Goal: Navigation & Orientation: Find specific page/section

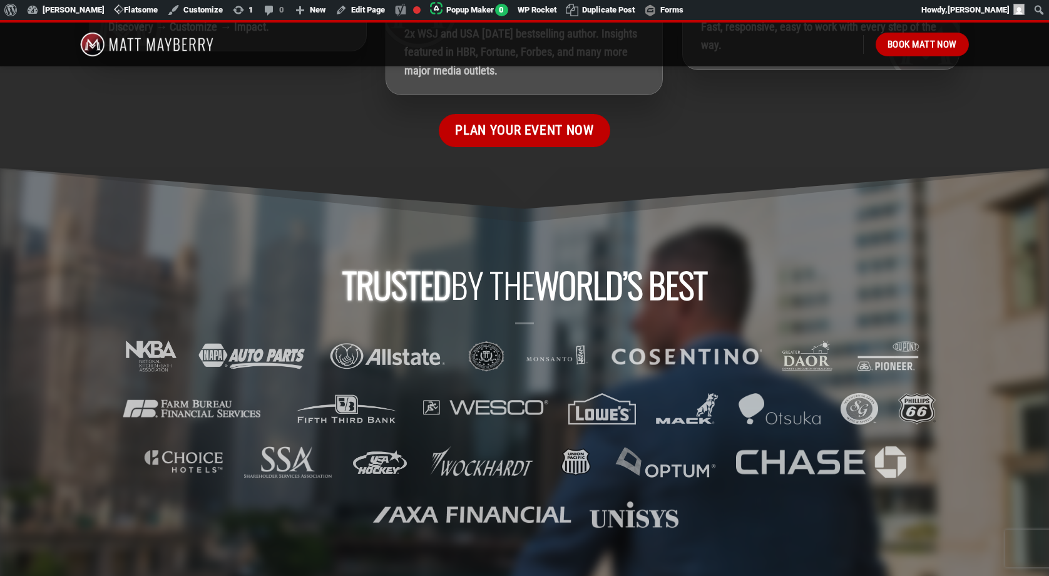
scroll to position [2133, 0]
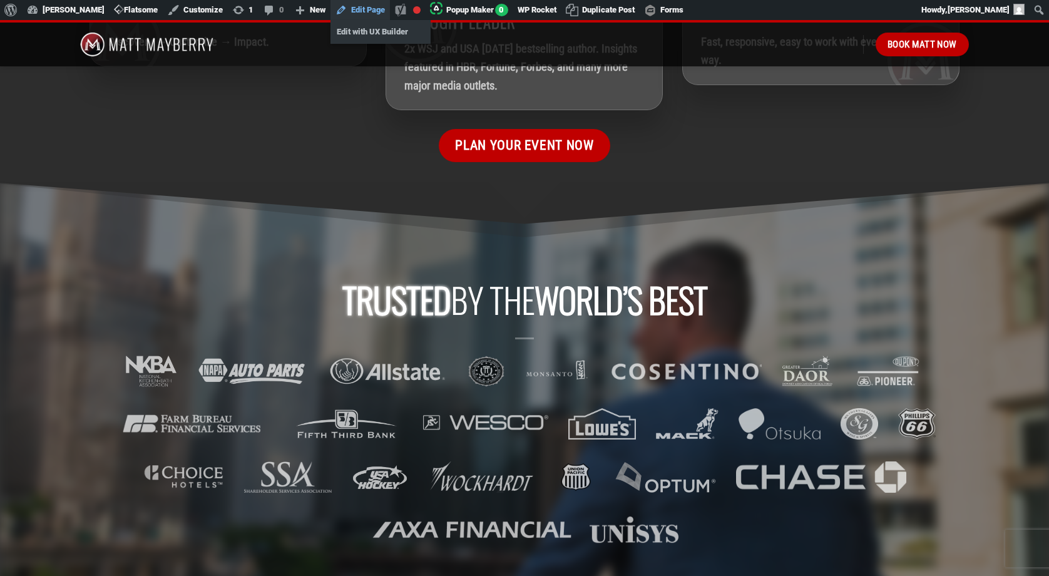
click at [366, 9] on link "Edit Page" at bounding box center [359, 10] width 59 height 20
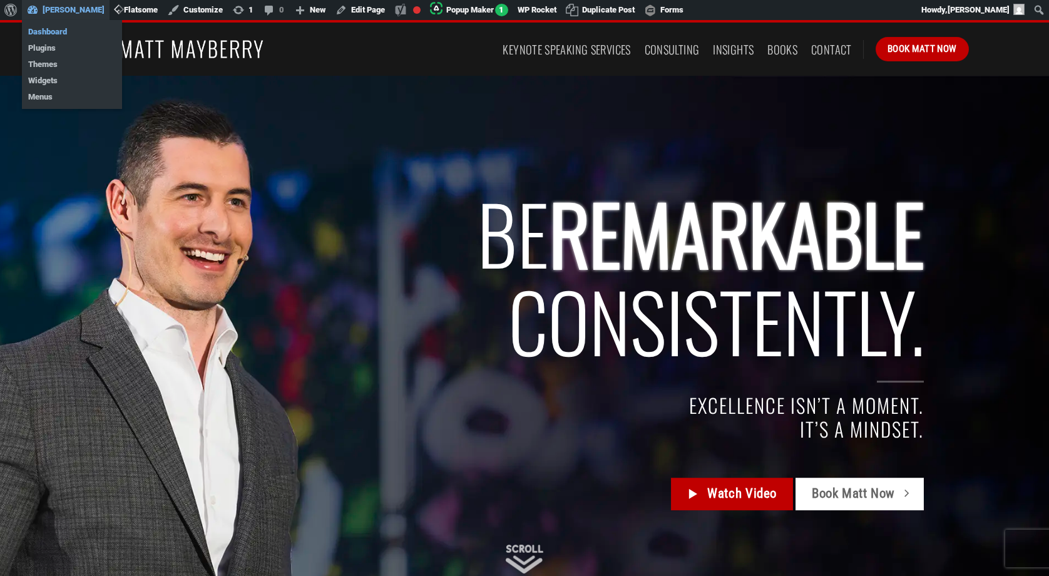
click at [50, 31] on link "Dashboard" at bounding box center [72, 32] width 100 height 16
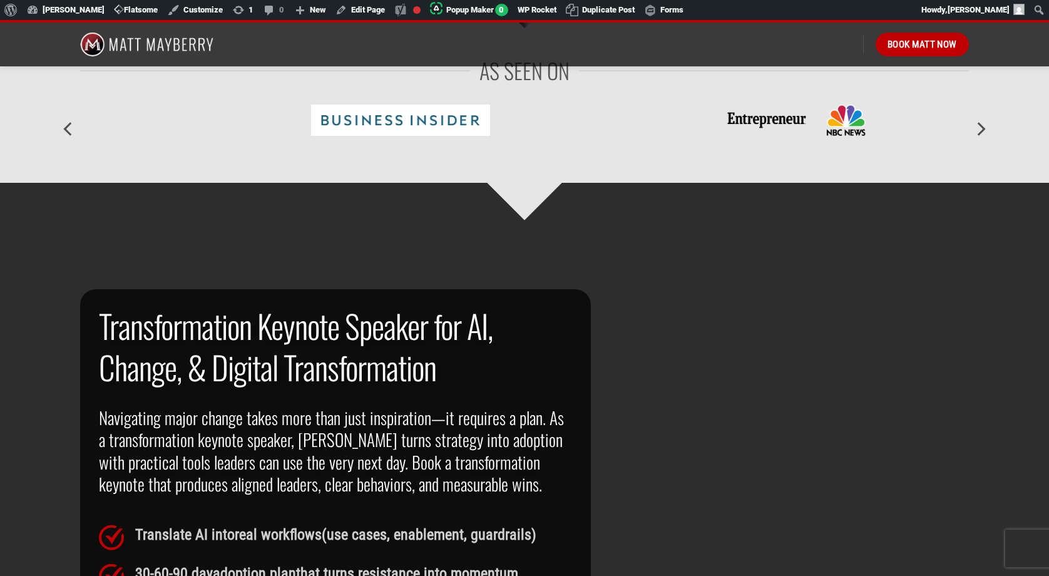
scroll to position [610, 0]
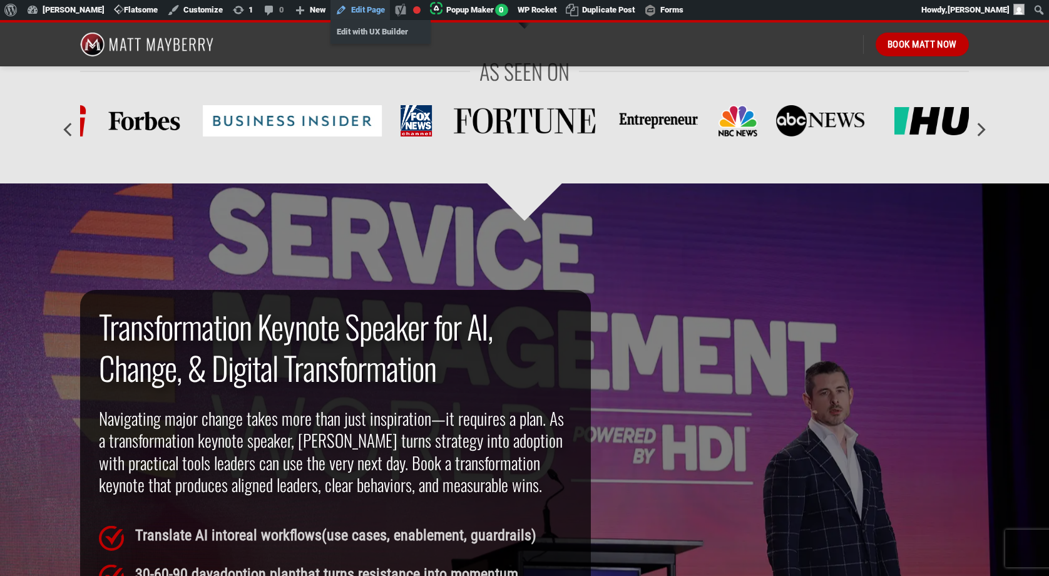
click at [364, 8] on link "Edit Page" at bounding box center [359, 10] width 59 height 20
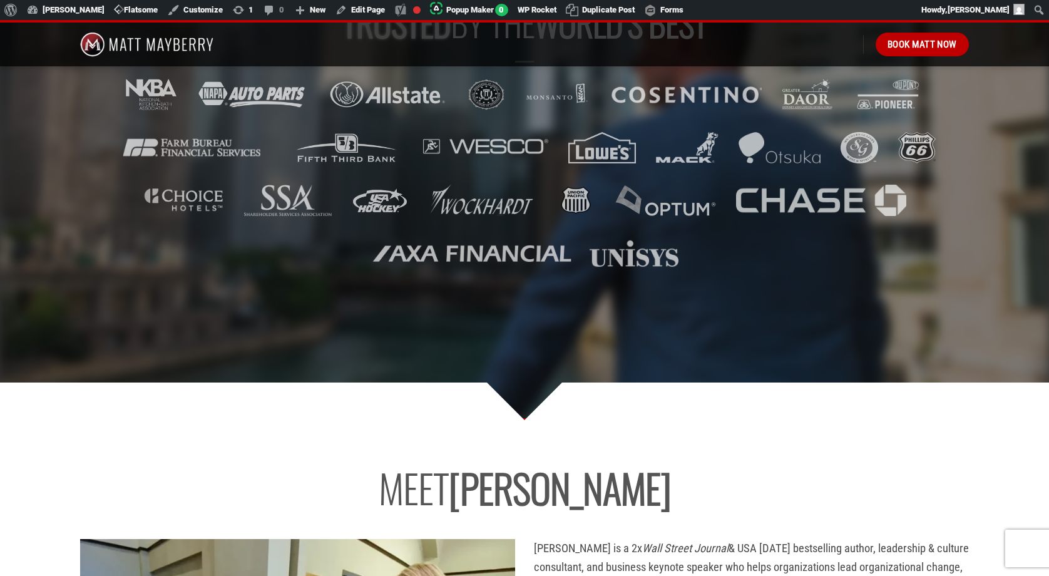
scroll to position [2370, 0]
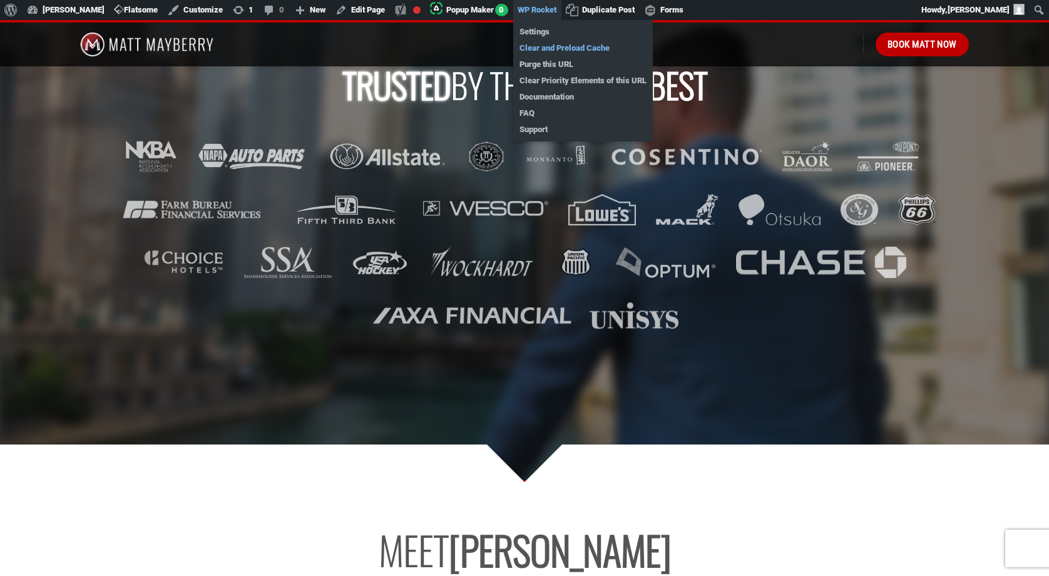
click at [553, 50] on link "Clear and Preload Cache" at bounding box center [583, 48] width 140 height 16
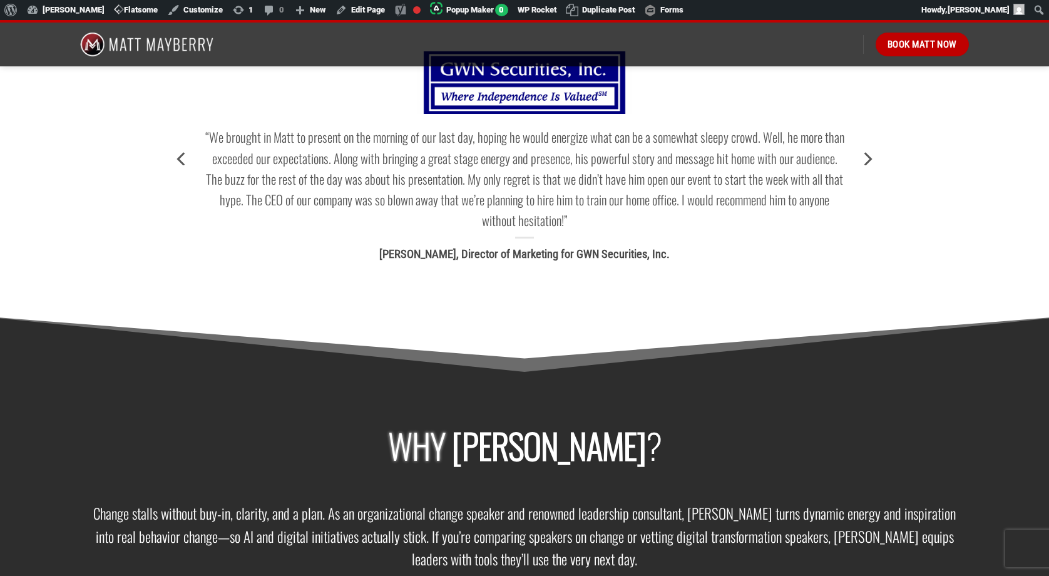
scroll to position [1343, 0]
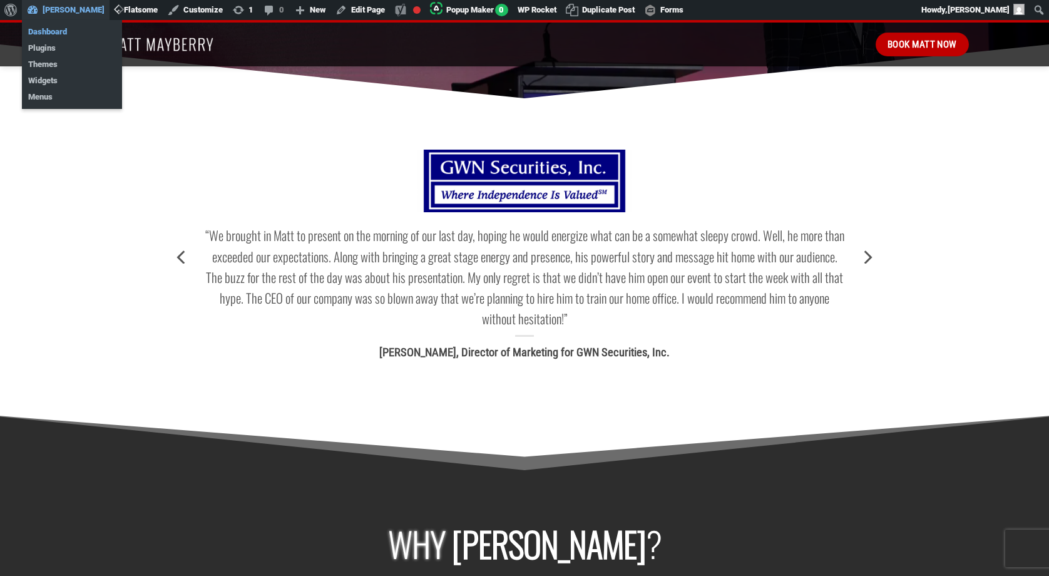
click at [56, 30] on link "Dashboard" at bounding box center [72, 32] width 100 height 16
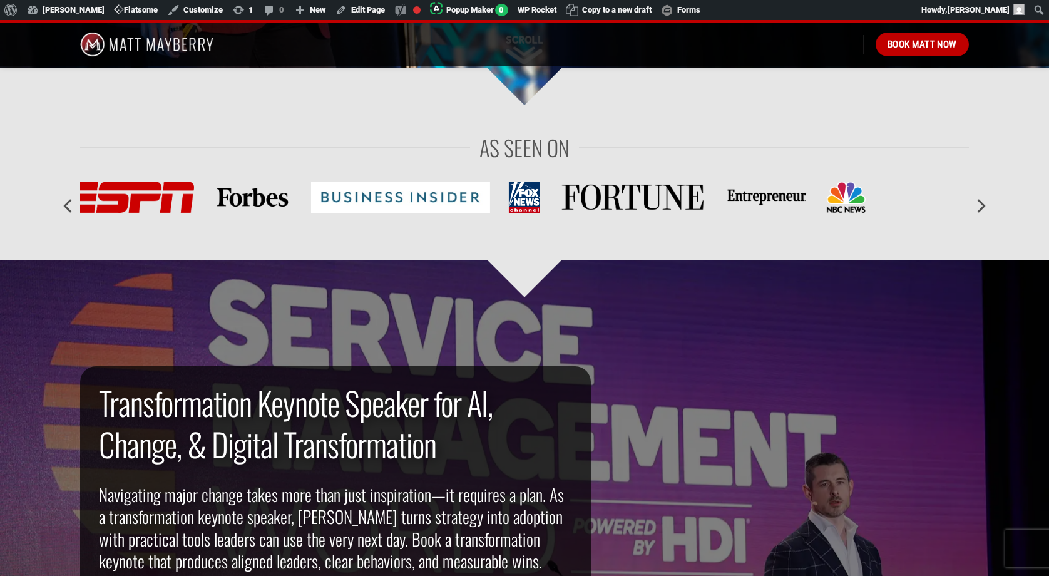
scroll to position [387, 0]
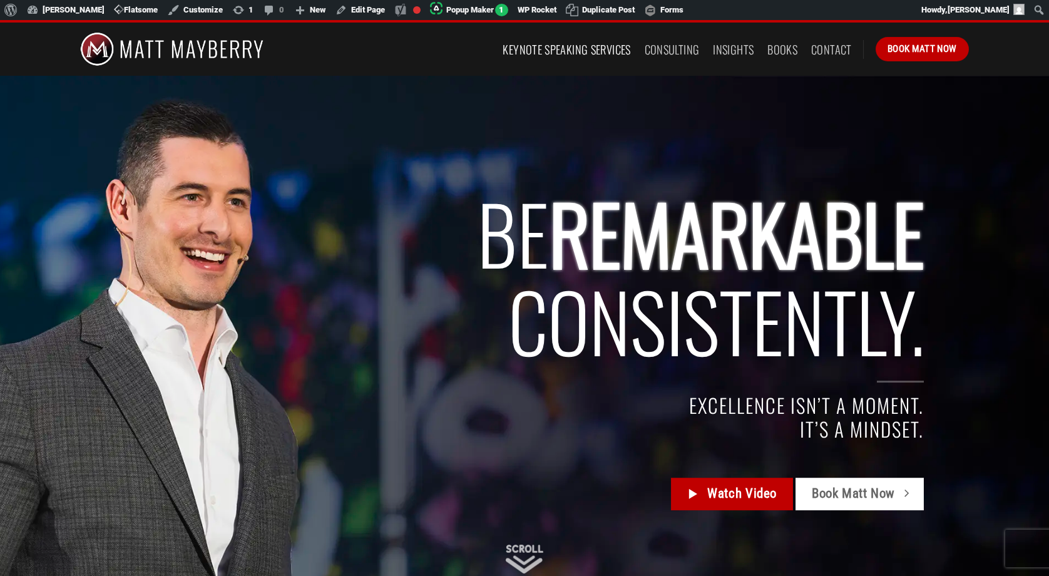
click at [578, 50] on link "Keynote Speaking Services" at bounding box center [567, 49] width 128 height 23
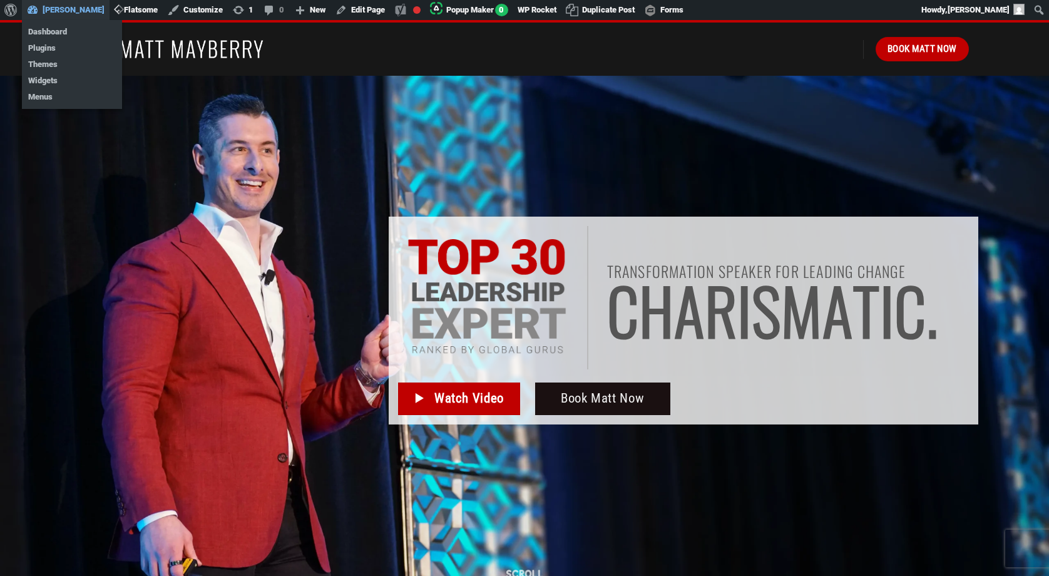
click at [72, 8] on link "[PERSON_NAME]" at bounding box center [66, 10] width 88 height 20
